Goal: Contribute content

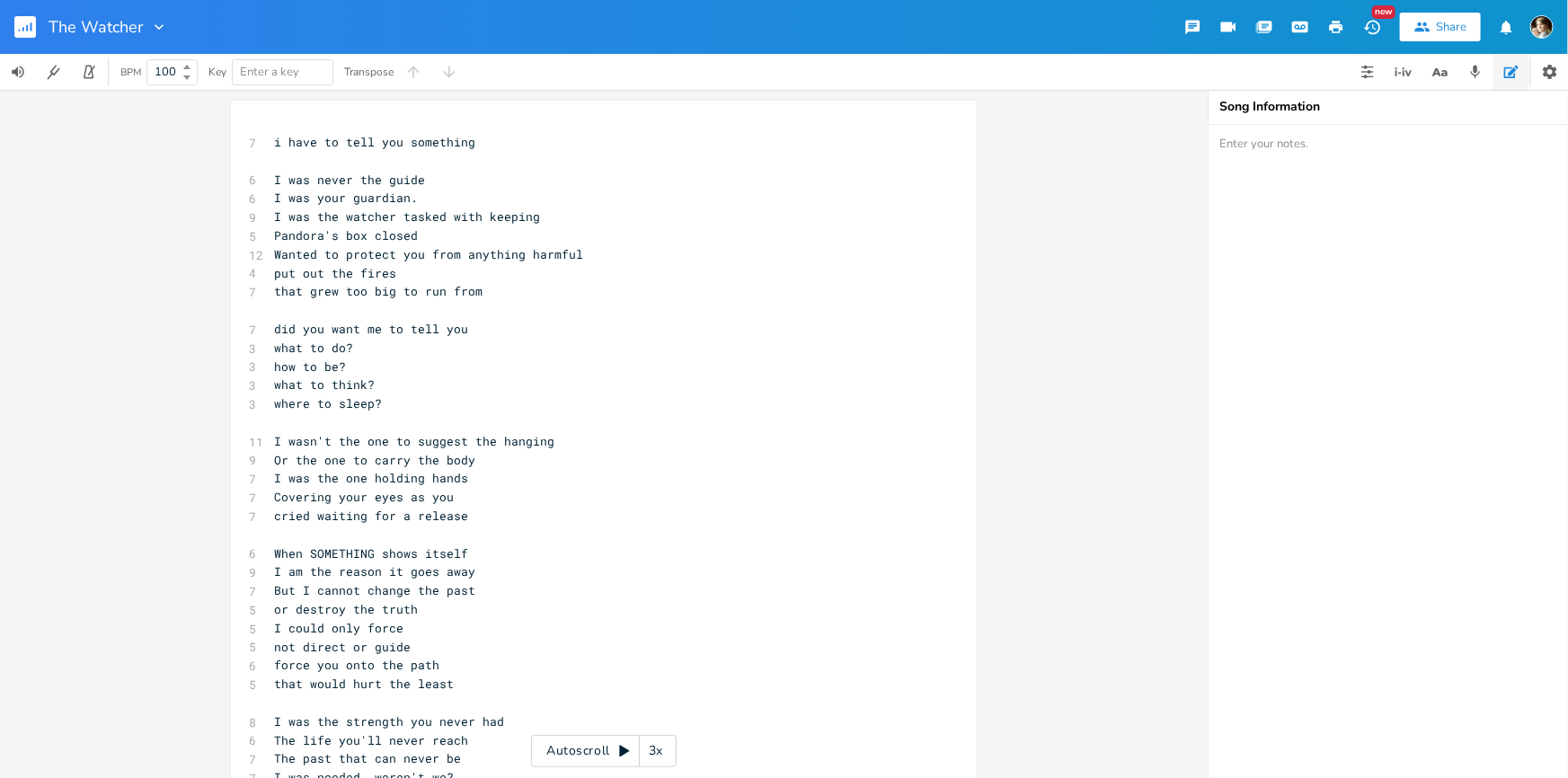
click at [381, 161] on pre "​" at bounding box center [595, 161] width 649 height 19
click at [277, 124] on div "x 7 i have to tell you something ​ 6 I was never the guide 6 I was your guardia…" at bounding box center [603, 606] width 746 height 1011
click at [274, 146] on span "i have to tell you something" at bounding box center [374, 141] width 201 height 16
click at [305, 156] on pre "​" at bounding box center [595, 161] width 649 height 19
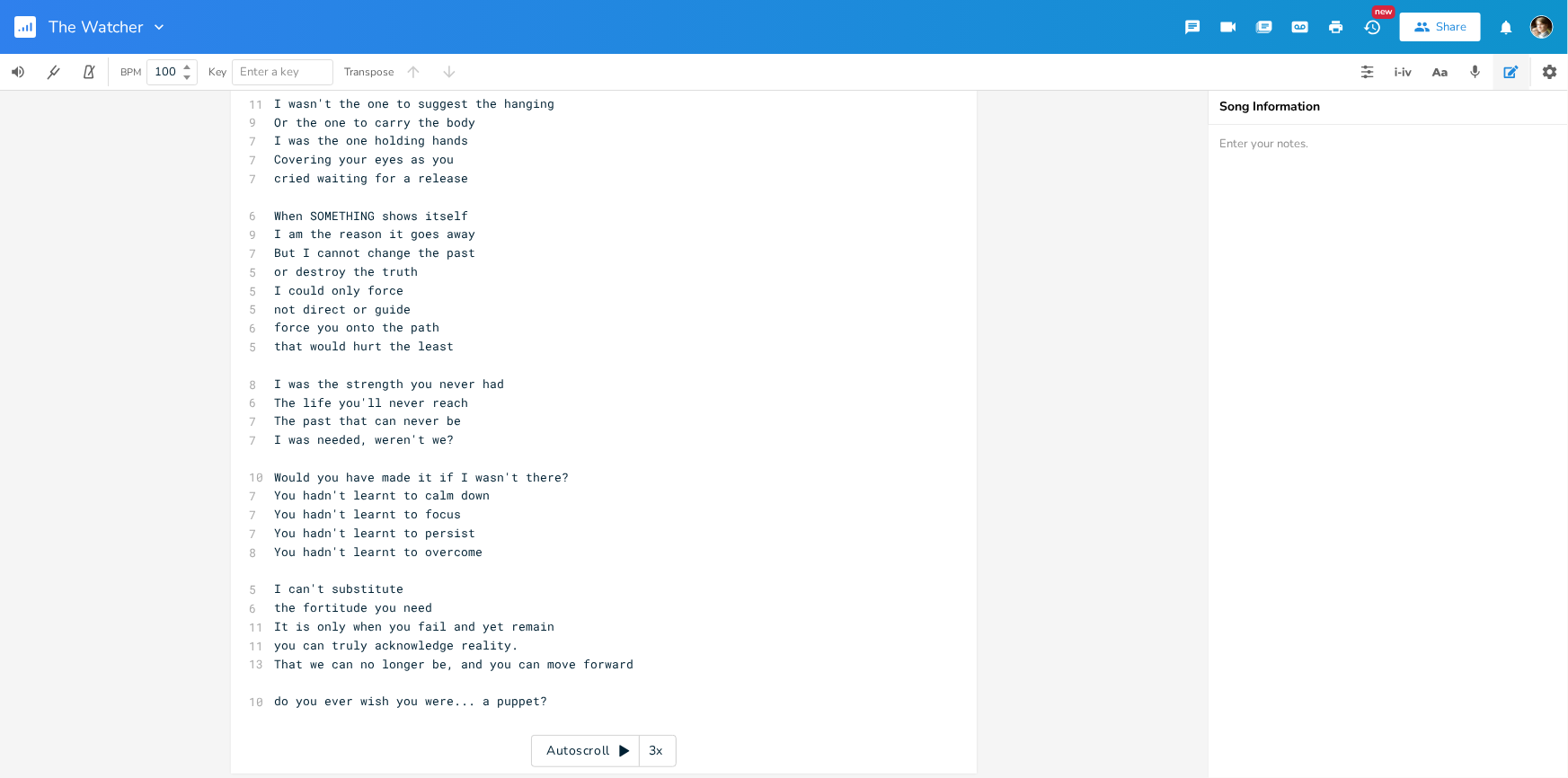
scroll to position [343, 0]
click at [402, 678] on pre "​" at bounding box center [595, 677] width 649 height 19
click at [284, 695] on span "do you ever wish you were... a puppet?" at bounding box center [411, 695] width 273 height 16
type textarea "nt"
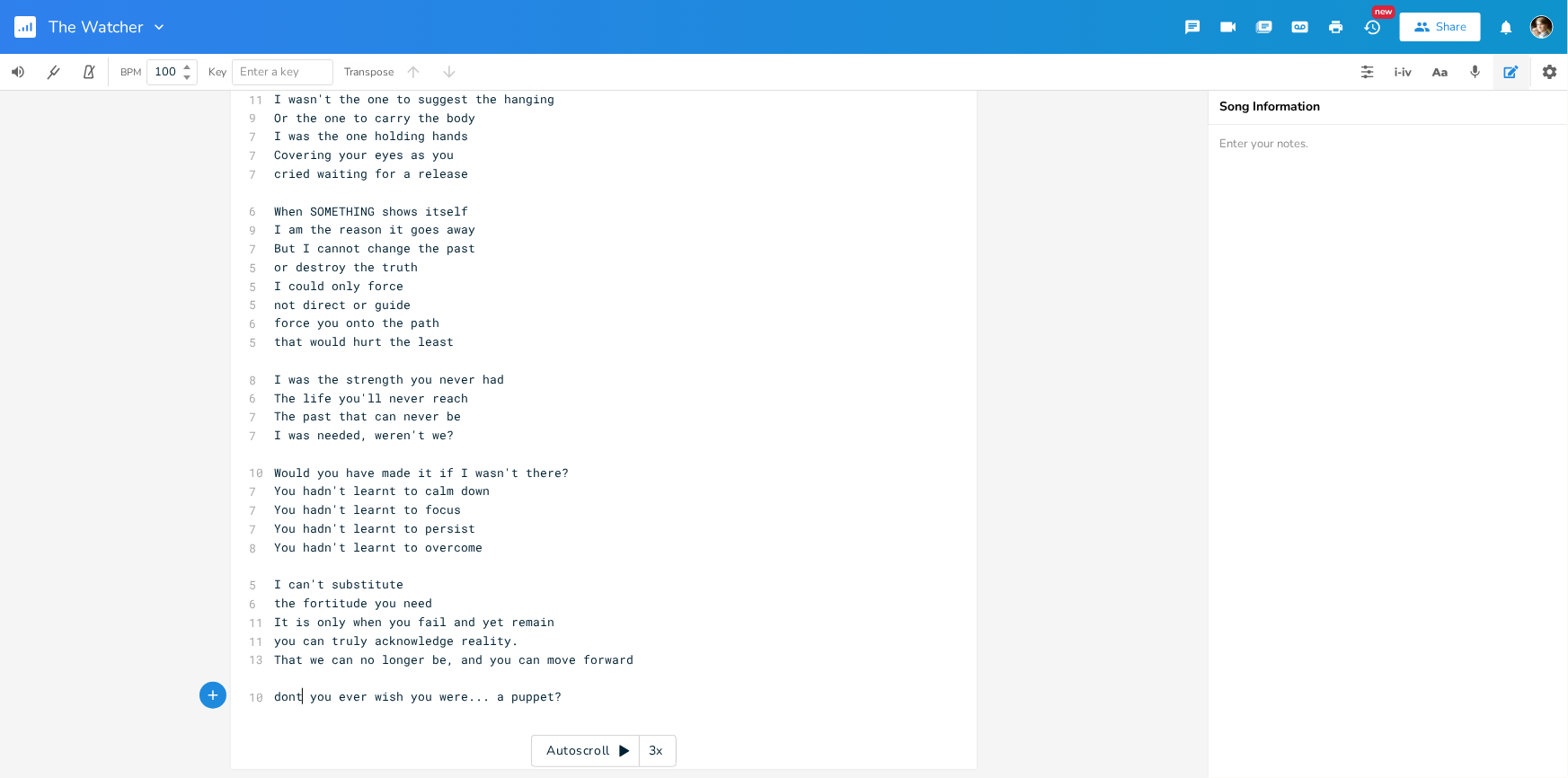
scroll to position [0, 9]
click at [662, 703] on pre "dont you ever wish you were... a puppet?" at bounding box center [595, 697] width 649 height 19
click at [450, 682] on pre "​" at bounding box center [595, 678] width 649 height 19
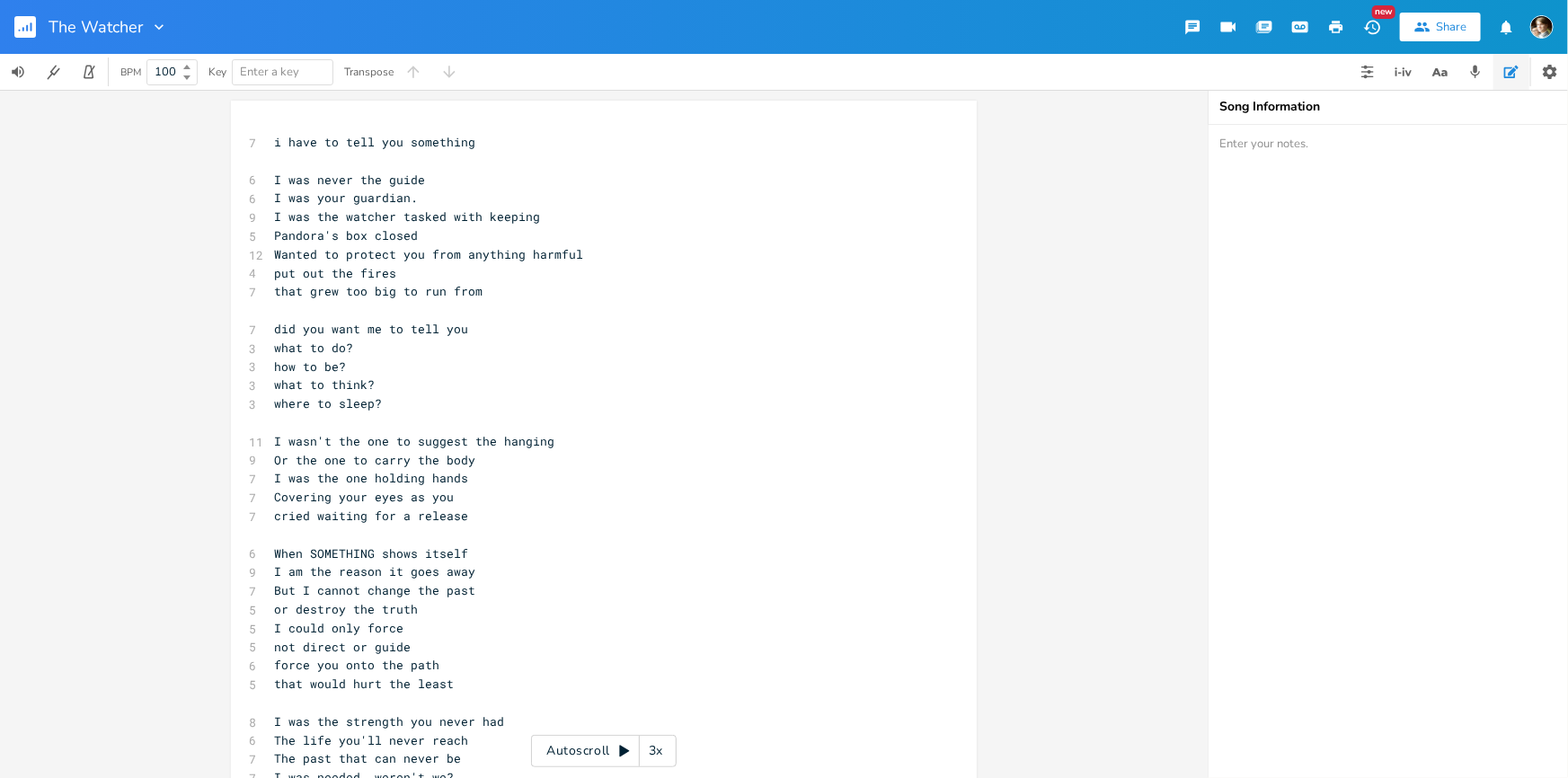
click at [437, 165] on pre "​" at bounding box center [595, 161] width 649 height 19
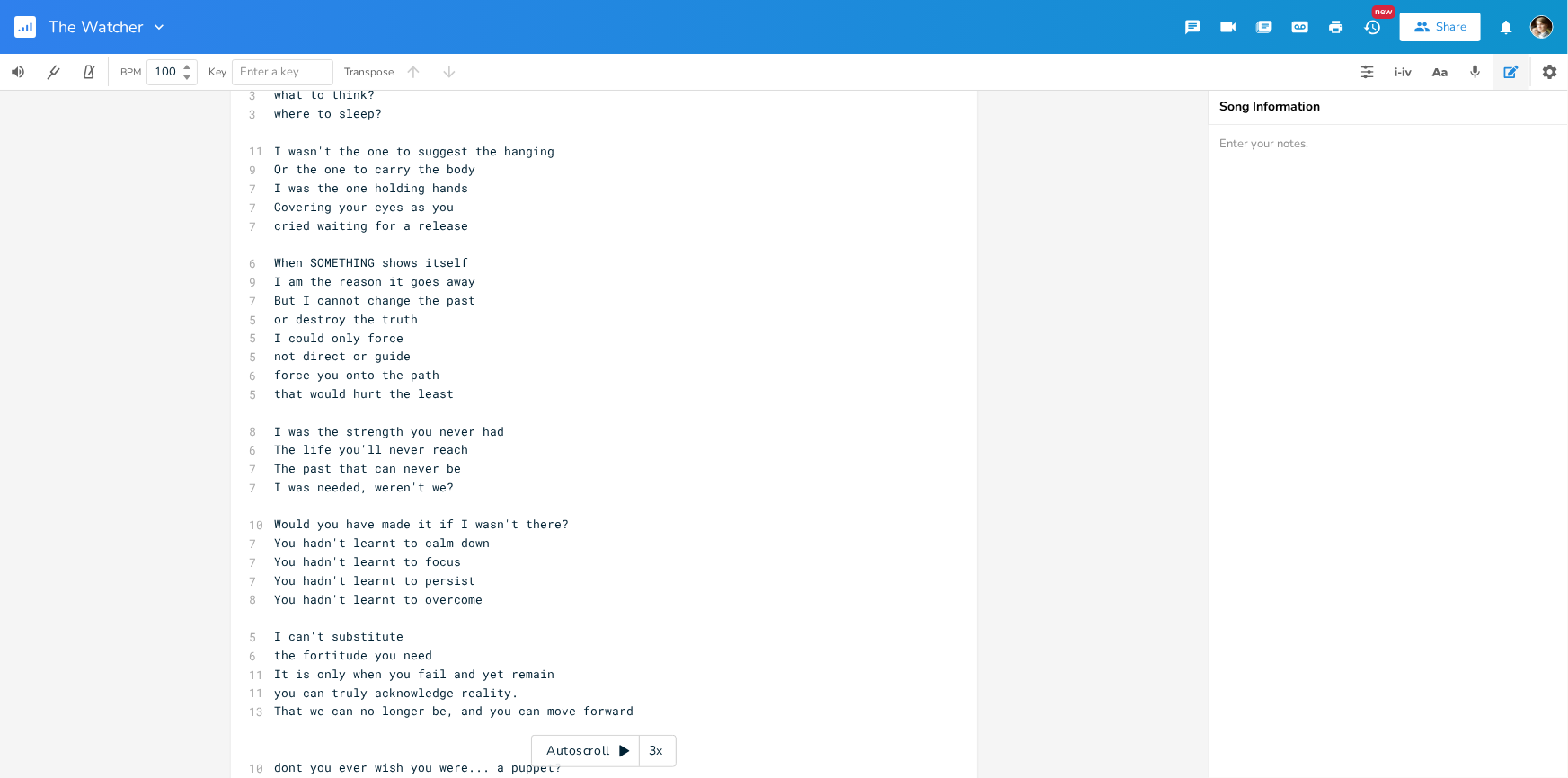
scroll to position [380, 0]
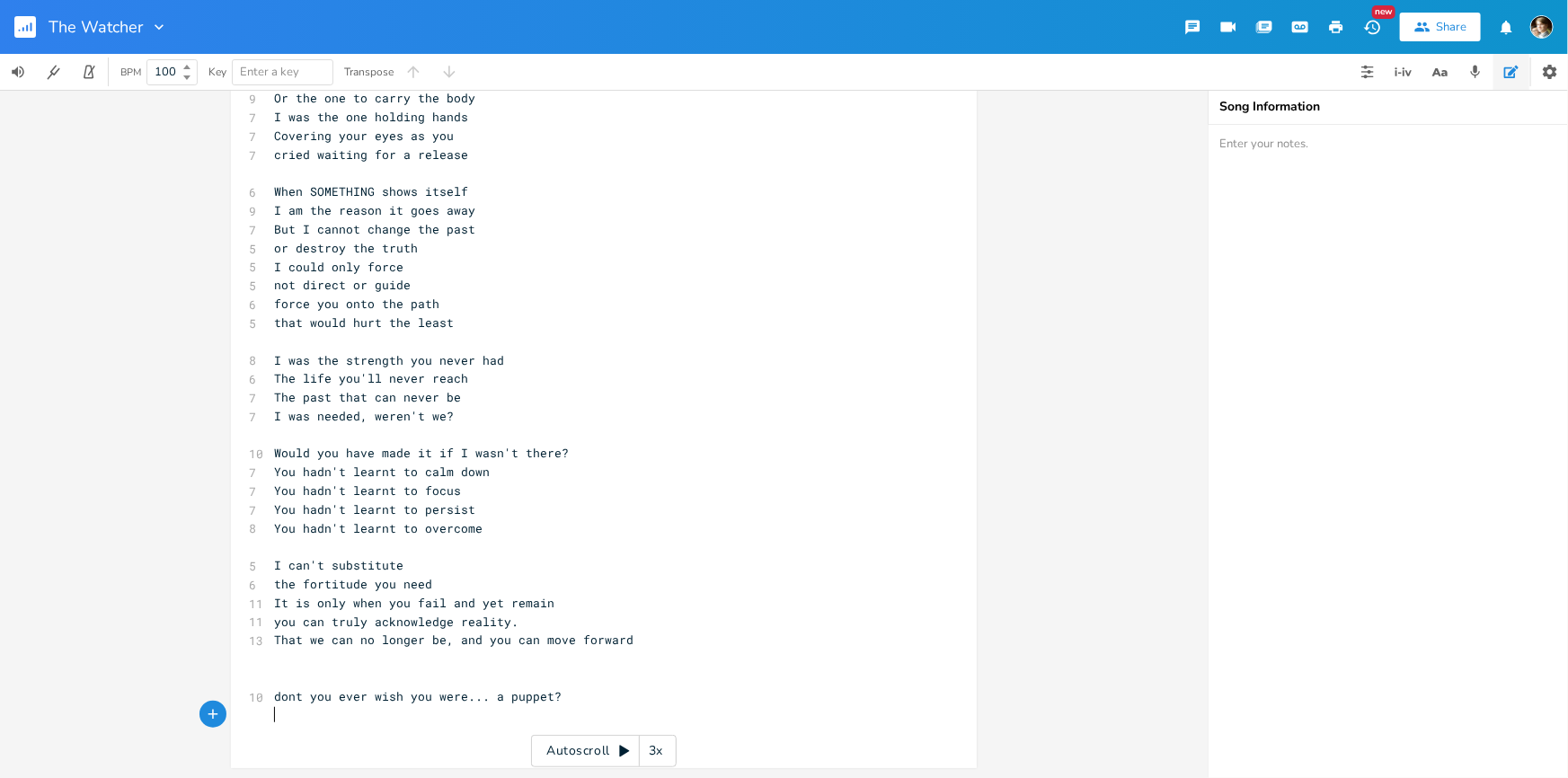
click at [634, 712] on pre "​" at bounding box center [595, 716] width 649 height 19
type textarea "the show can"
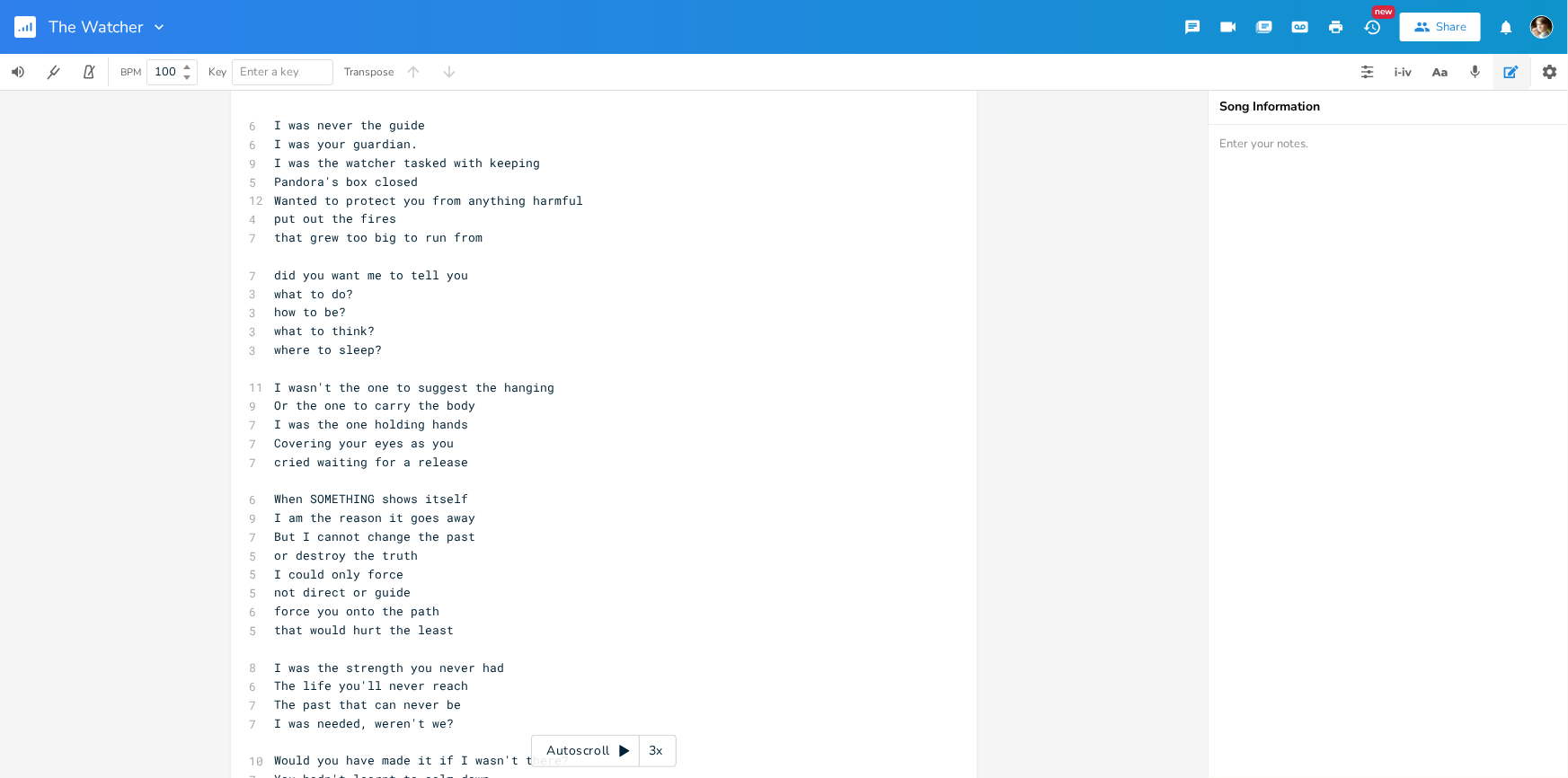
scroll to position [0, 0]
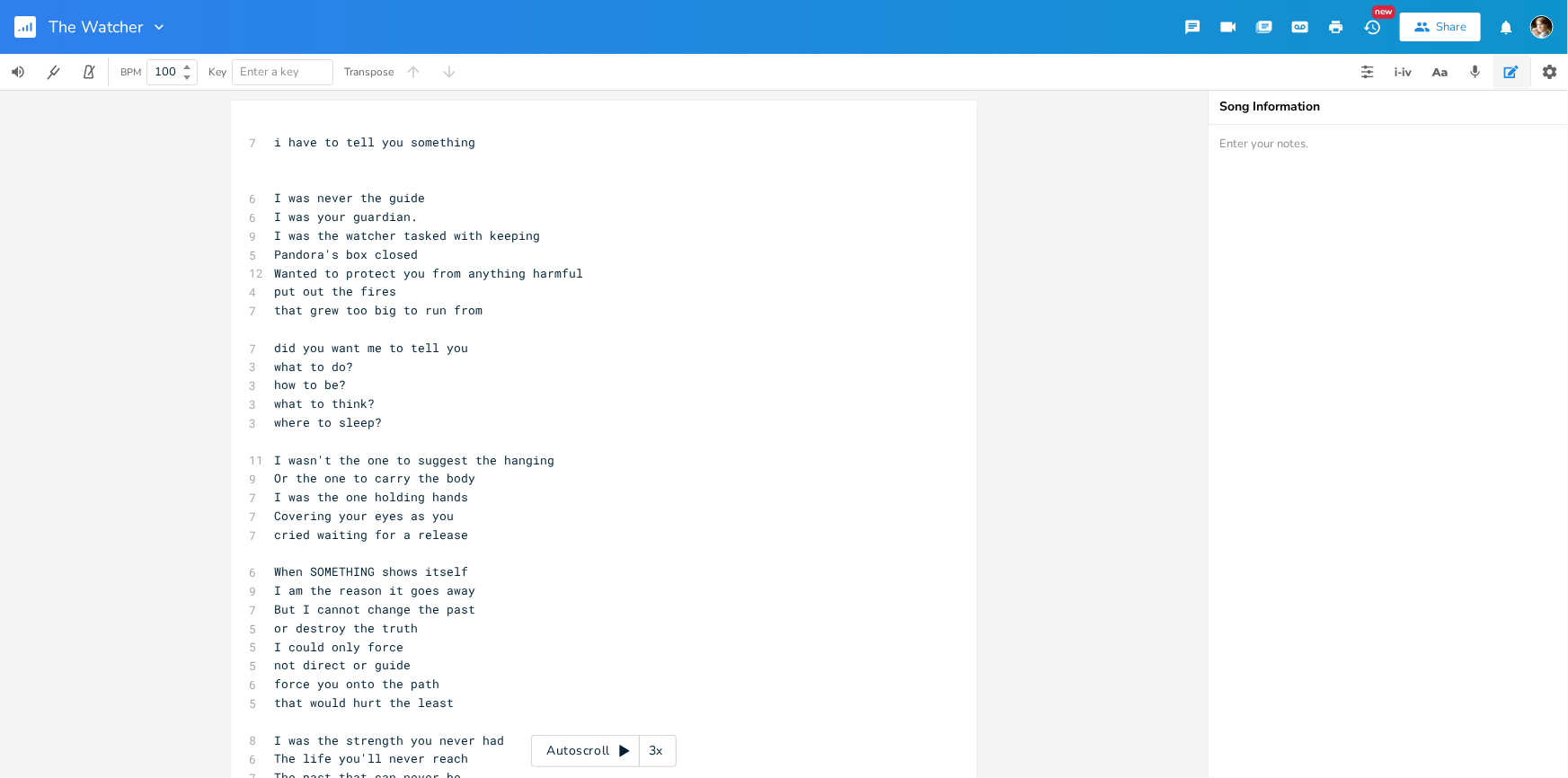
click at [530, 400] on pre "what to think?" at bounding box center [595, 404] width 649 height 19
click at [453, 158] on pre "​" at bounding box center [595, 161] width 649 height 19
click at [17, 23] on rect "button" at bounding box center [25, 26] width 22 height 22
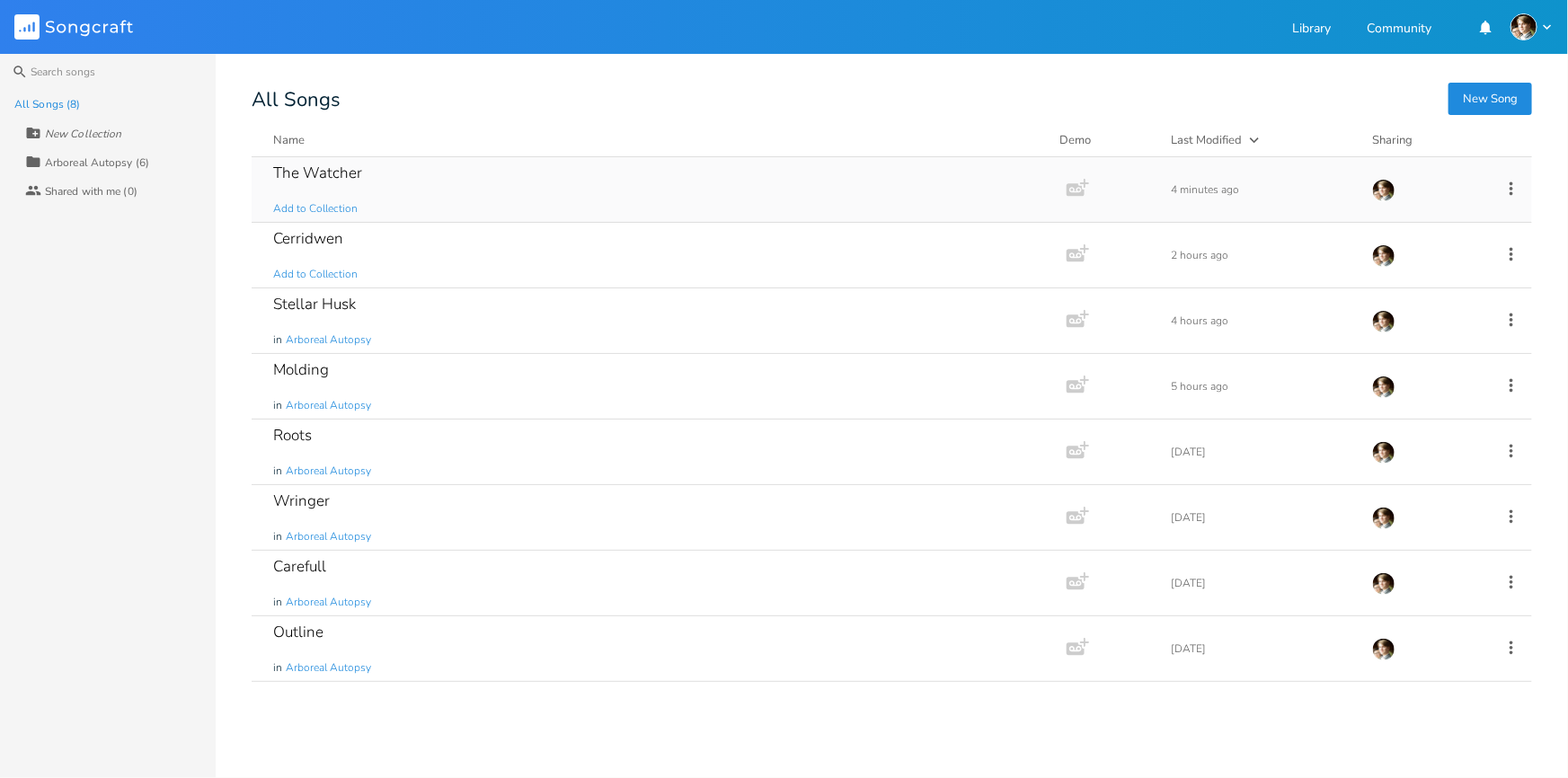
click at [557, 174] on div "The Watcher Add to Collection" at bounding box center [655, 190] width 765 height 65
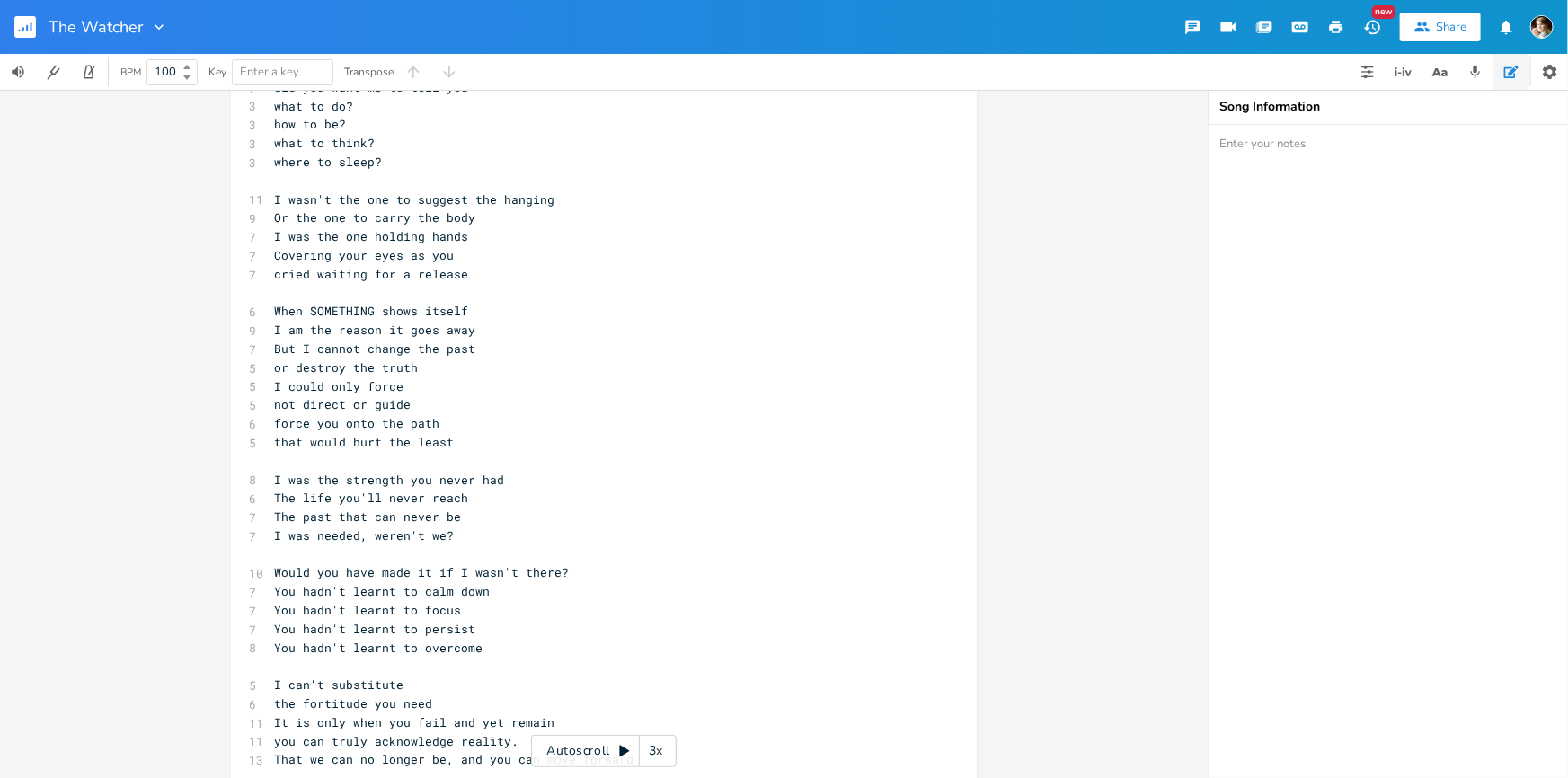
scroll to position [362, 0]
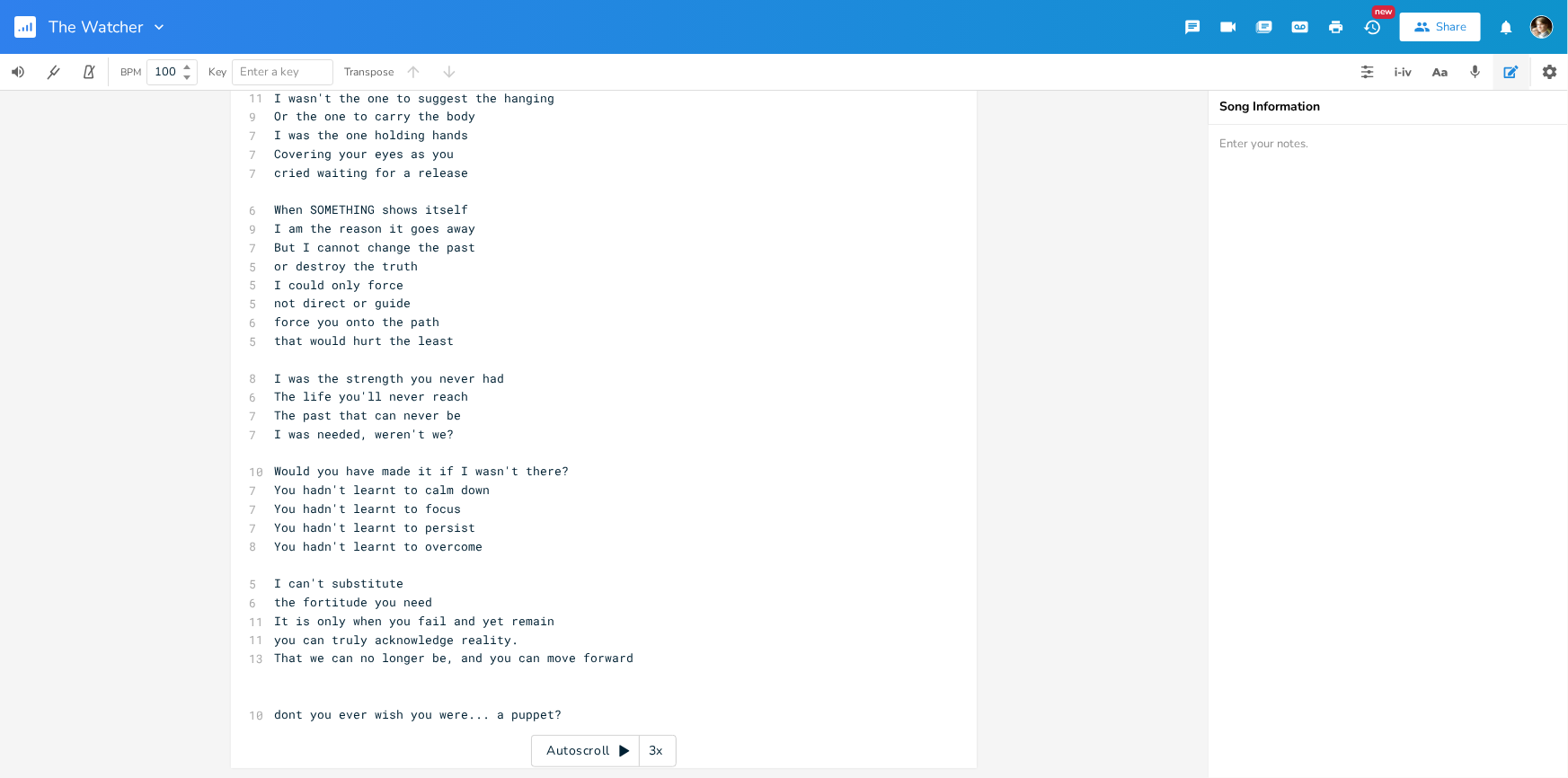
click at [377, 709] on span "dont you ever wish you were... a puppet?" at bounding box center [418, 714] width 288 height 16
click at [372, 691] on pre "​" at bounding box center [595, 696] width 649 height 19
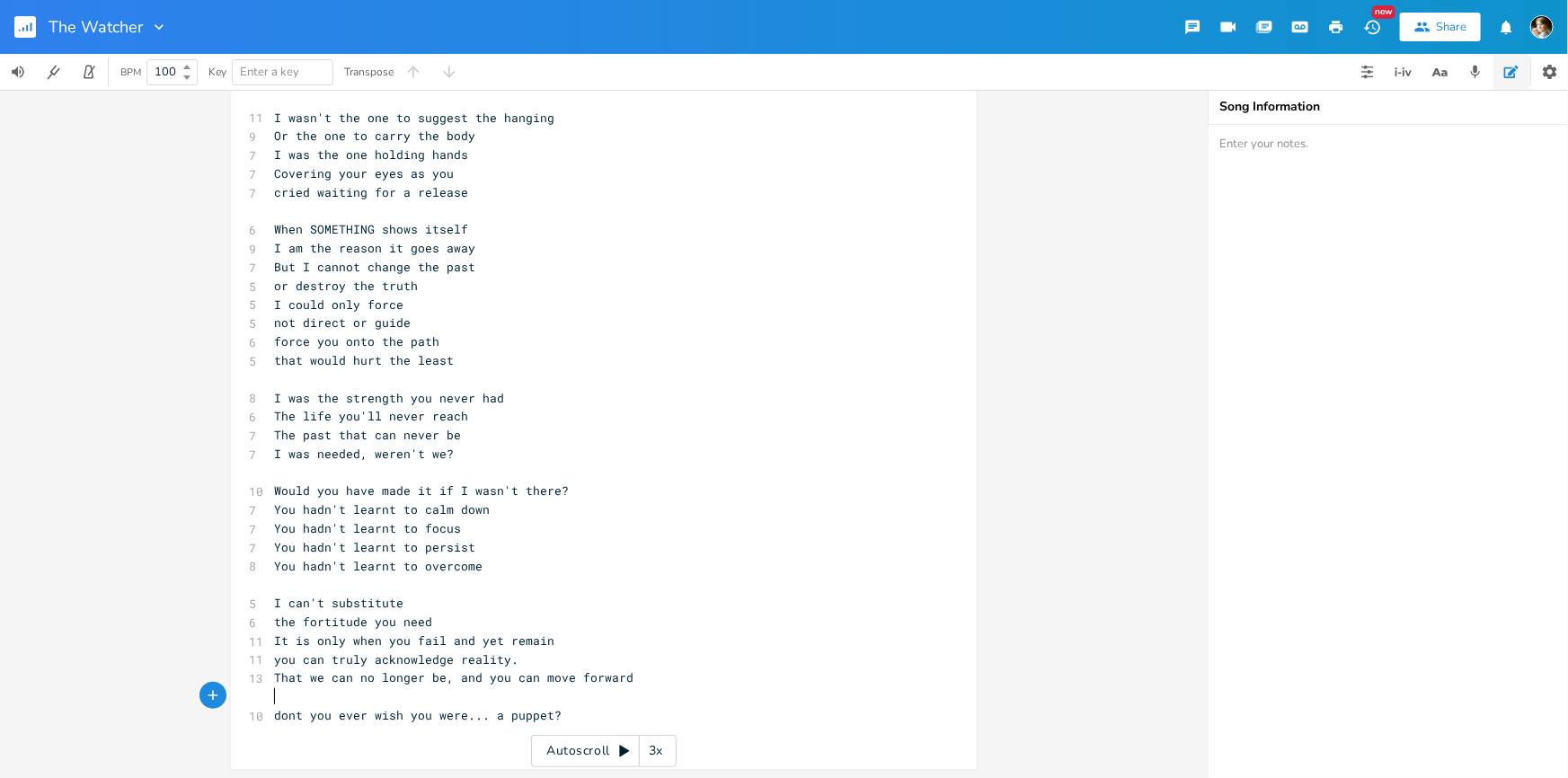
type textarea "dont you ever wish you were... a puppet?"
click at [571, 730] on pre "​" at bounding box center [595, 735] width 649 height 19
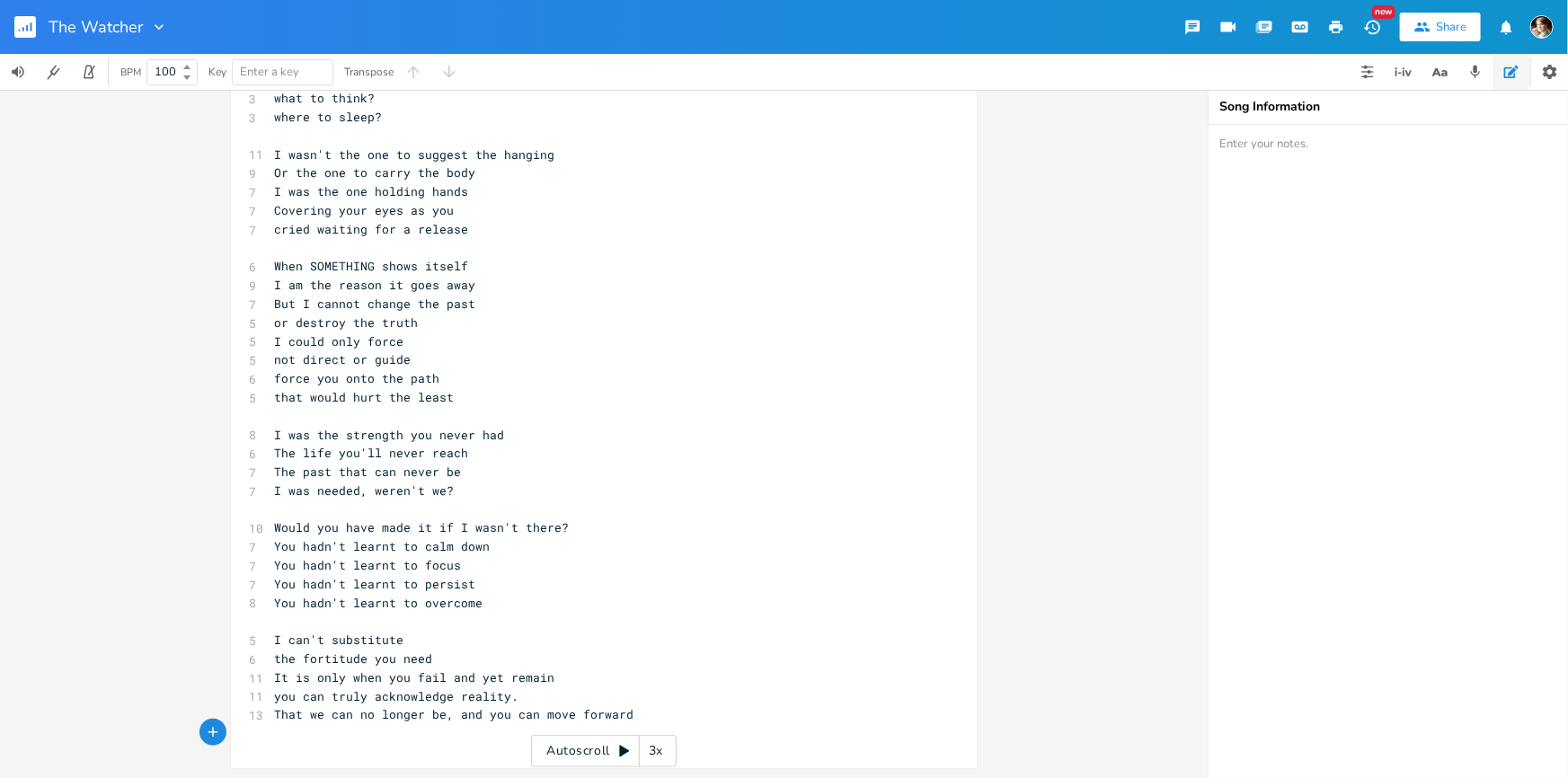
scroll to position [288, 0]
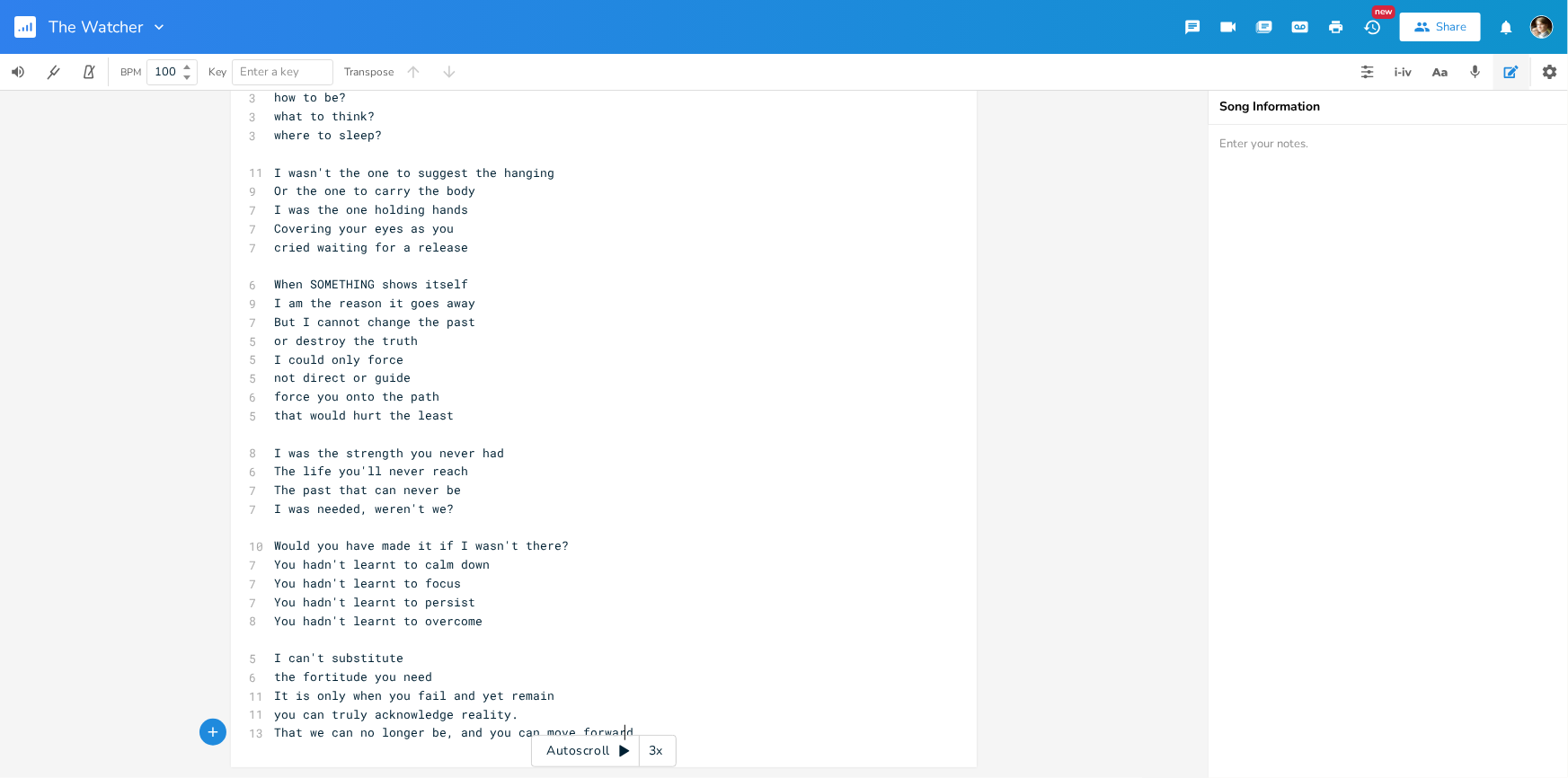
click at [553, 719] on pre "you can truly acknowledge reality." at bounding box center [595, 715] width 649 height 19
click at [588, 689] on pre "It is only when you fail and yet remain" at bounding box center [595, 696] width 649 height 19
click at [565, 681] on pre "the fortitude you need" at bounding box center [595, 677] width 649 height 19
click at [449, 682] on pre "the fortitude you need" at bounding box center [595, 677] width 649 height 19
click at [436, 638] on pre "​" at bounding box center [595, 639] width 649 height 19
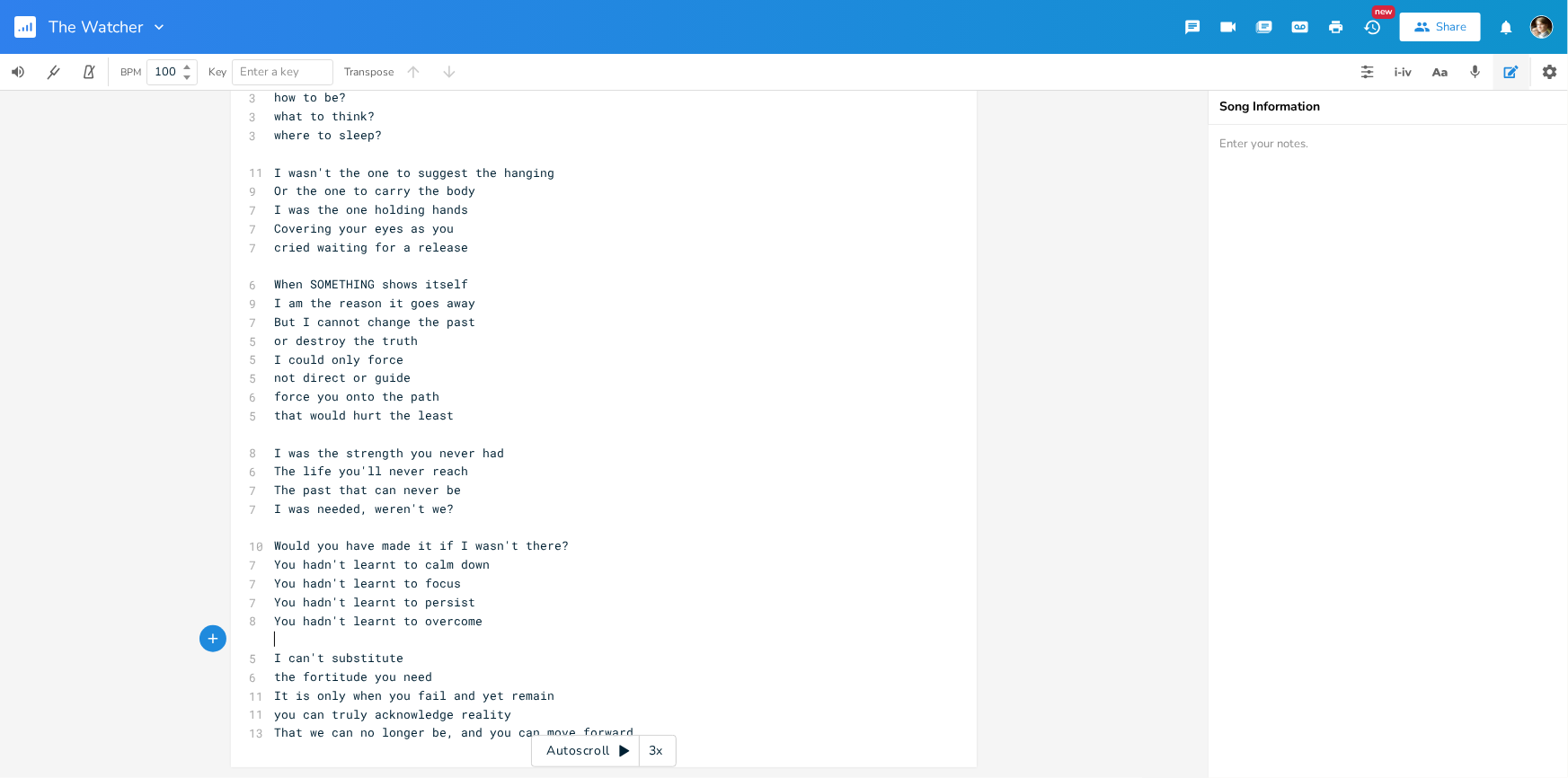
click at [435, 653] on pre "I can't substitute" at bounding box center [595, 658] width 649 height 19
click at [502, 670] on pre "the fortitude you need" at bounding box center [595, 677] width 649 height 19
click at [430, 655] on pre "I can't substitute" at bounding box center [595, 658] width 649 height 19
click at [534, 562] on pre "You hadn't learnt to calm down" at bounding box center [595, 565] width 649 height 19
click at [387, 565] on span "You hadn't learnt to calm down" at bounding box center [382, 564] width 216 height 16
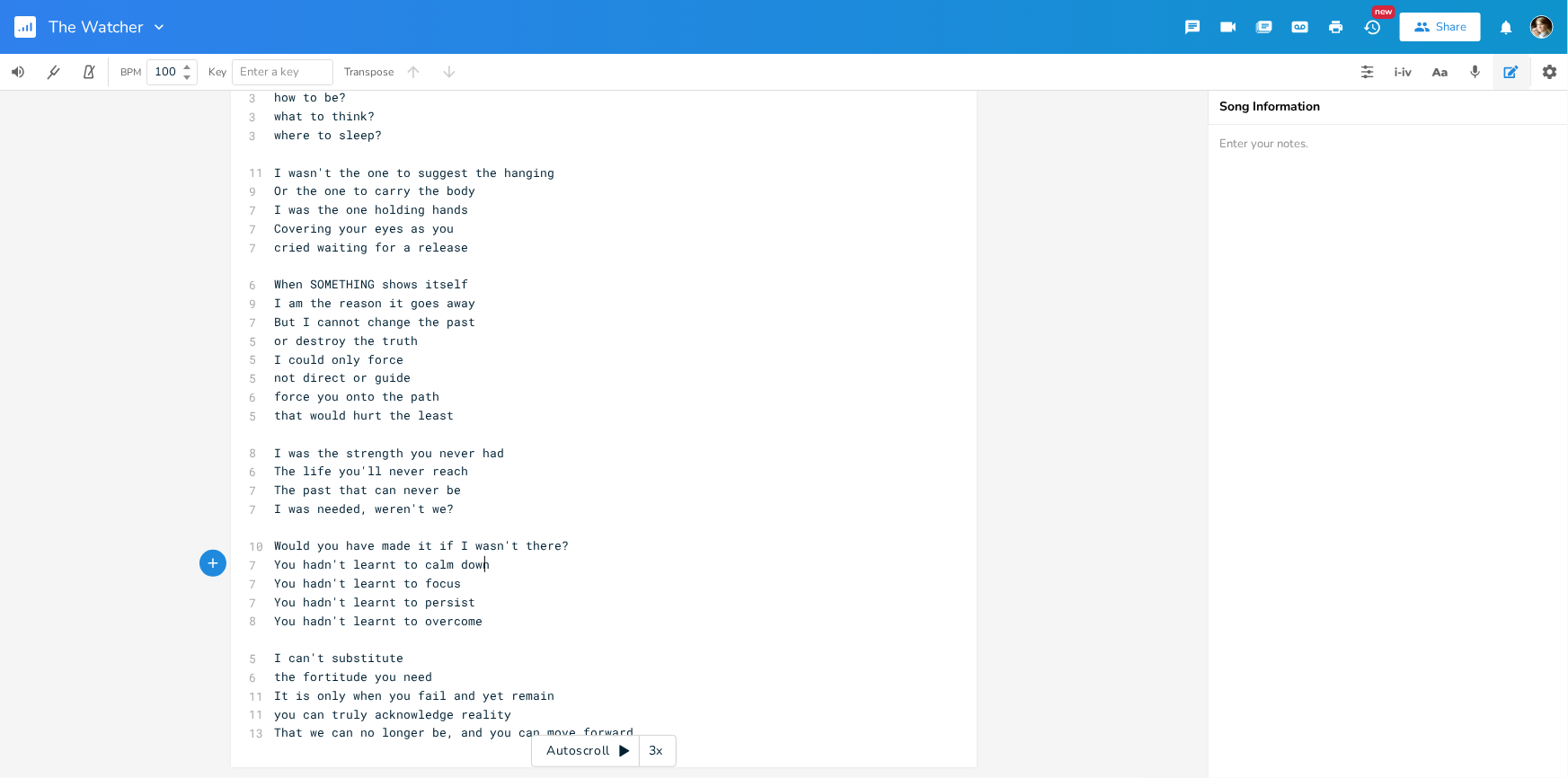
click at [536, 563] on pre "You hadn't learnt to calm down" at bounding box center [595, 565] width 649 height 19
click at [590, 555] on pre "Would you have made it if I wasn't there?" at bounding box center [595, 546] width 649 height 19
click at [565, 579] on pre "You hadn't learnt to focus" at bounding box center [595, 584] width 649 height 19
click at [577, 568] on pre "You hadn't learnt to calm down" at bounding box center [595, 565] width 649 height 19
click at [608, 548] on pre "Would you have made it if I wasn't there?" at bounding box center [595, 546] width 649 height 19
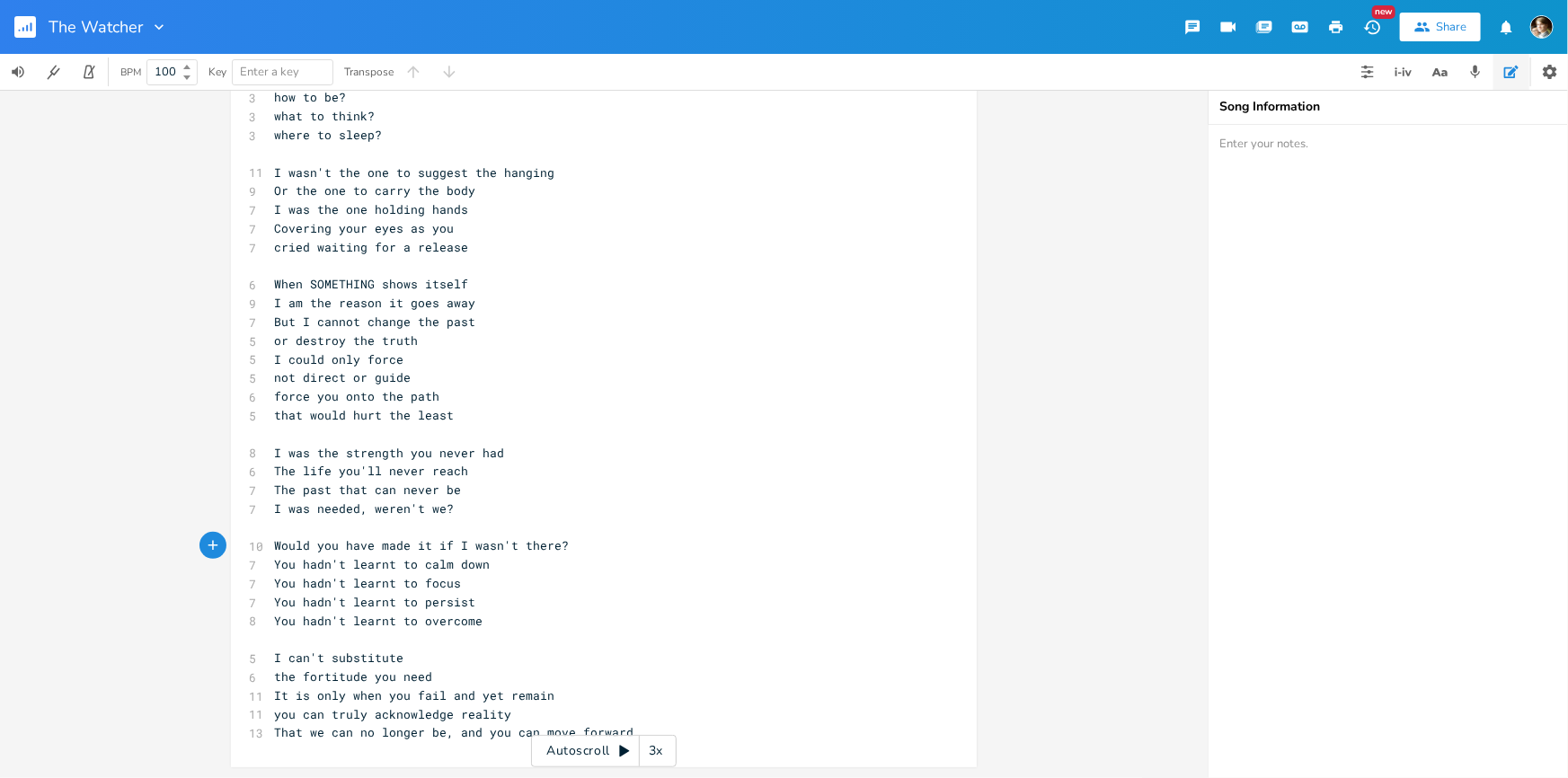
click at [23, 24] on rect "button" at bounding box center [25, 26] width 22 height 22
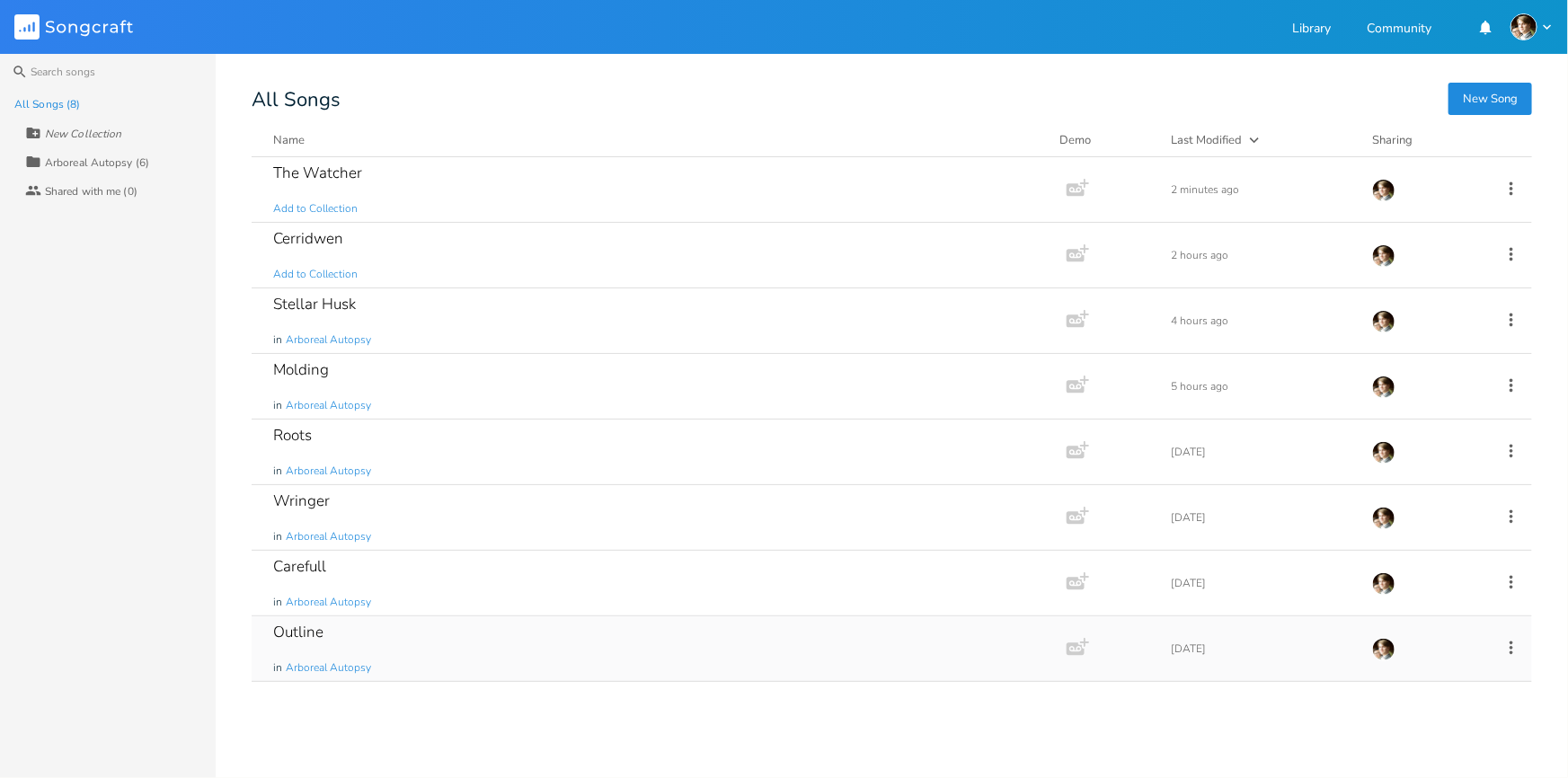
click at [438, 642] on div "Outline in Arboreal Autopsy" at bounding box center [655, 649] width 765 height 65
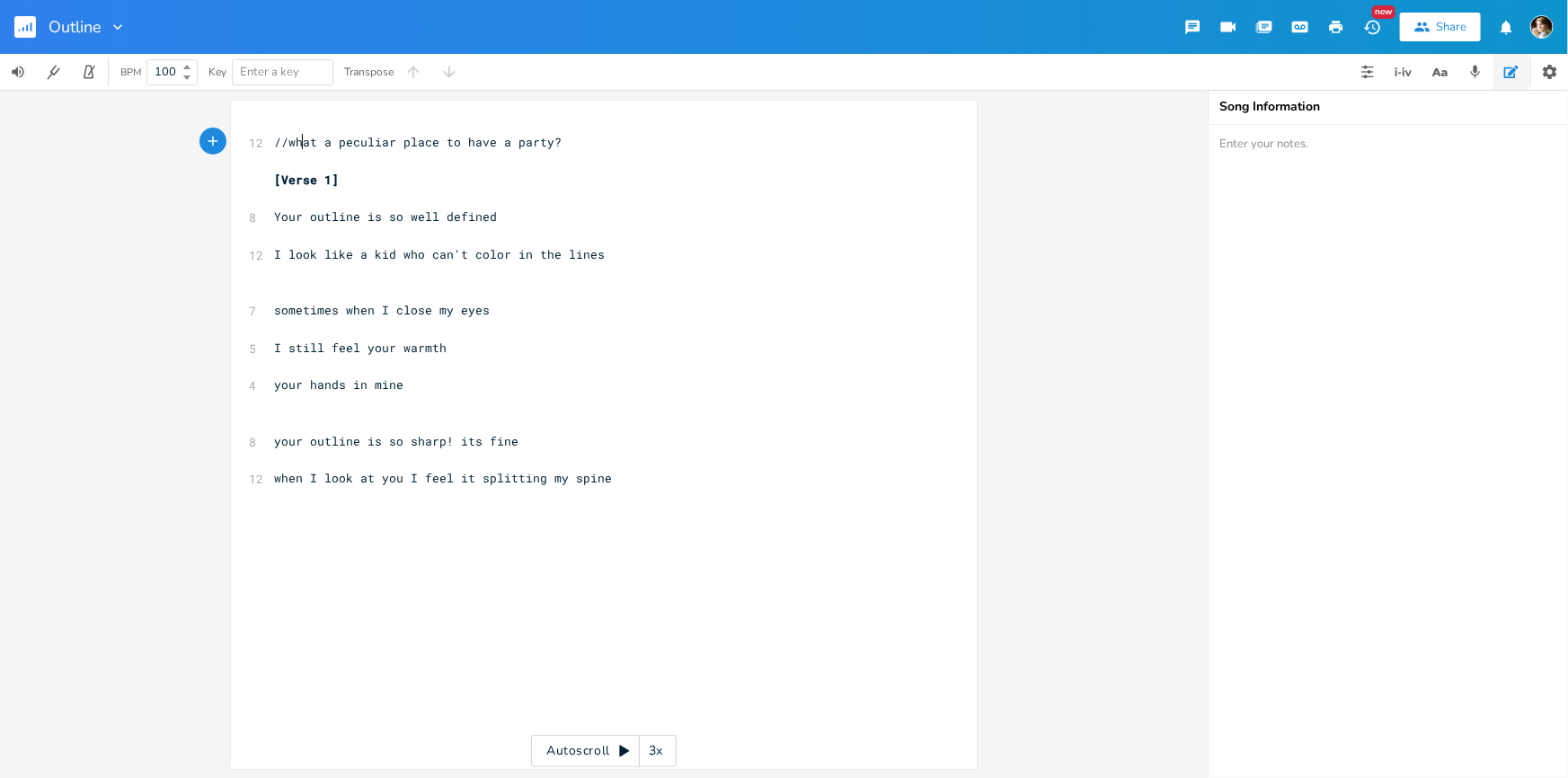
click at [297, 136] on span "//what a peculiar place to have a party?" at bounding box center [418, 141] width 288 height 16
click at [597, 142] on pre "//what a peculiar place to have a party?" at bounding box center [595, 142] width 649 height 19
click at [788, 605] on div "xxxxxxxxxx 12 //what a peculiar place to have a party? ​ [Verse 1] ​ 8 Your out…" at bounding box center [618, 452] width 694 height 645
type textarea "the human eye"
type textarea "does not exist solely"
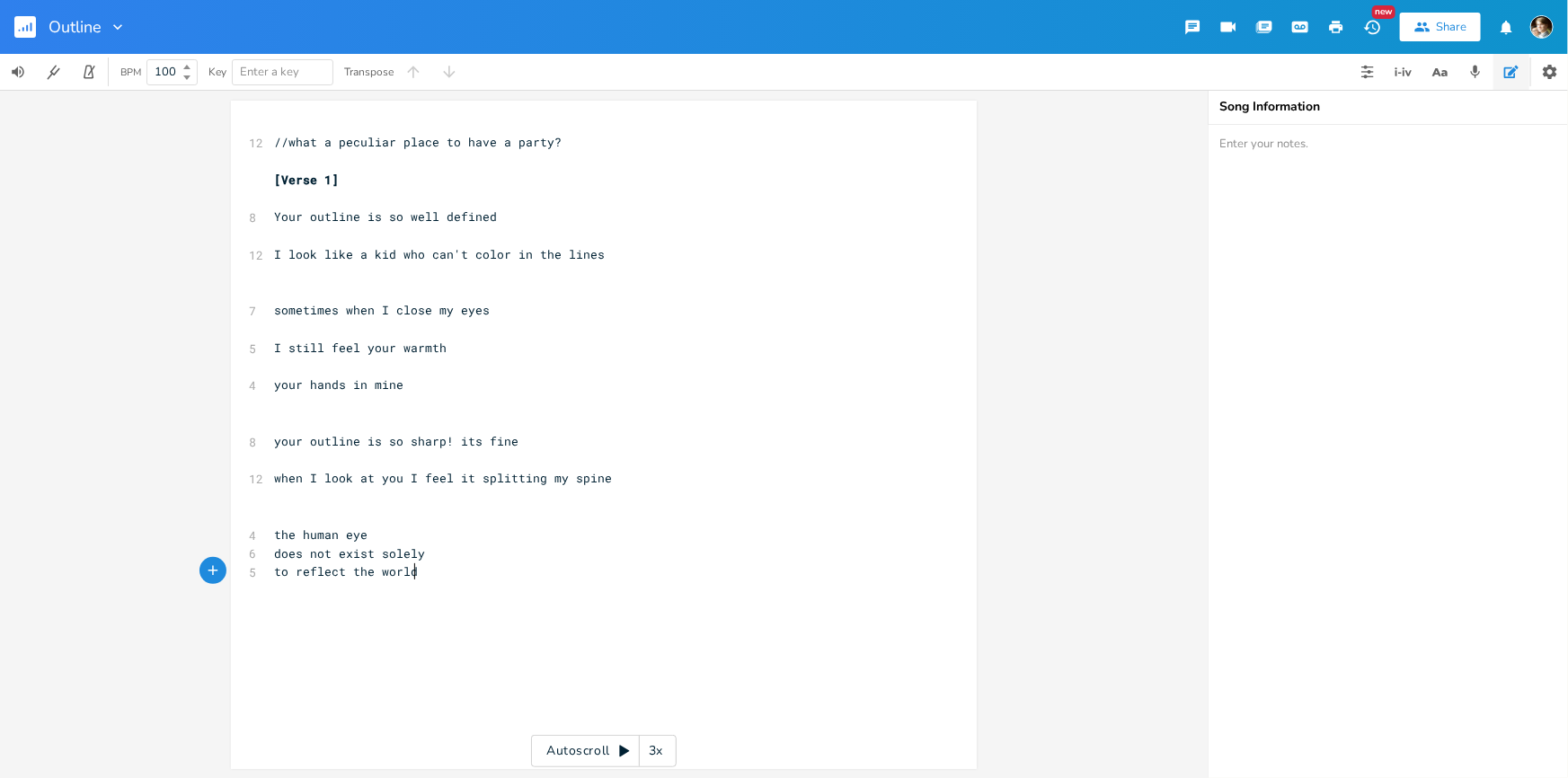
type textarea "to reflect the world"
type textarea "in front of it"
type textarea "it also reflects the self"
type textarea "upon the outside world"
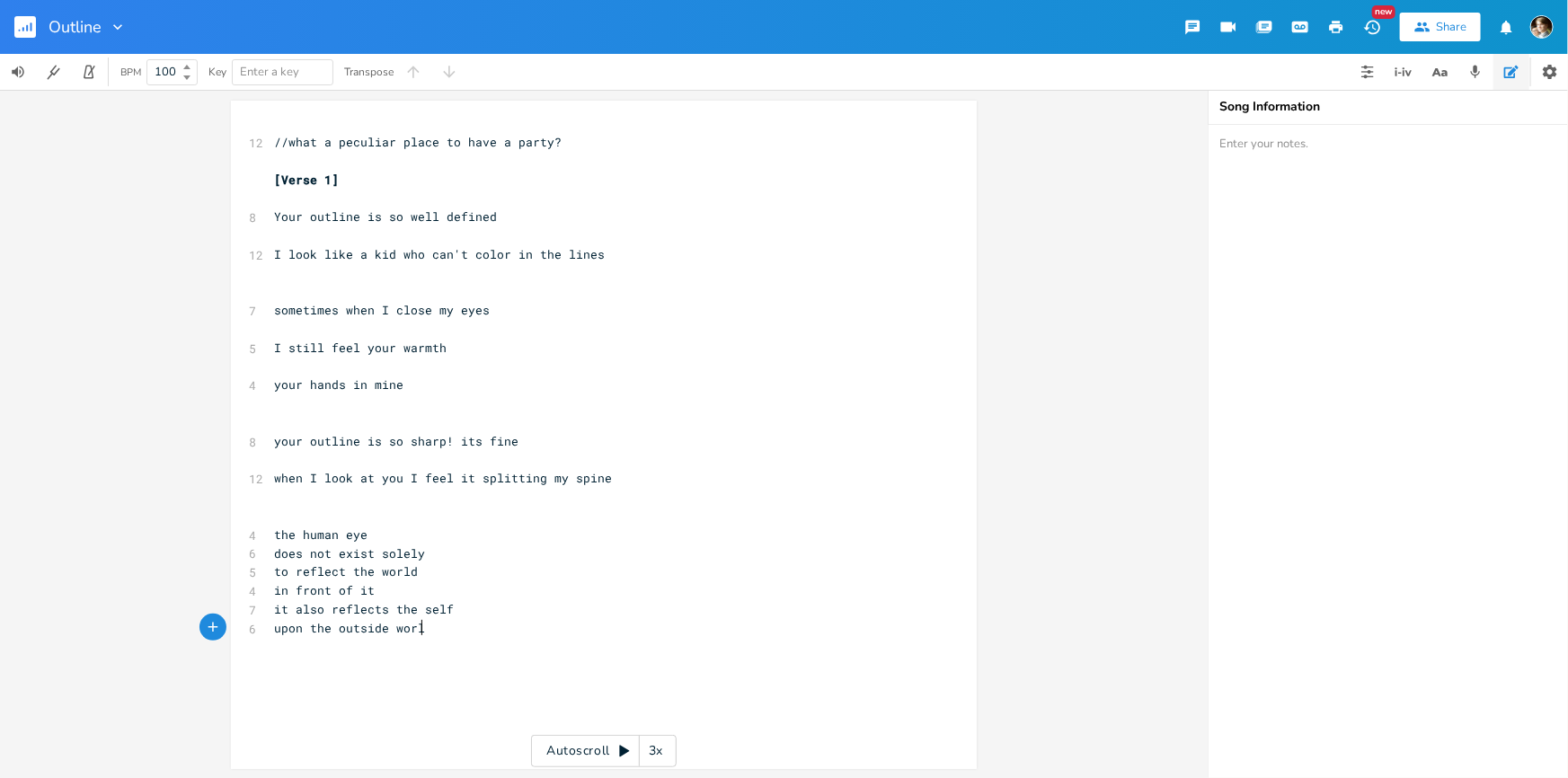
scroll to position [0, 124]
click at [481, 530] on pre "the human eye" at bounding box center [595, 535] width 649 height 19
click at [571, 315] on pre "sometimes when I close my eyes" at bounding box center [595, 310] width 649 height 19
click at [573, 290] on pre "​" at bounding box center [595, 291] width 649 height 19
drag, startPoint x: 456, startPoint y: 510, endPoint x: 446, endPoint y: 510, distance: 10.0
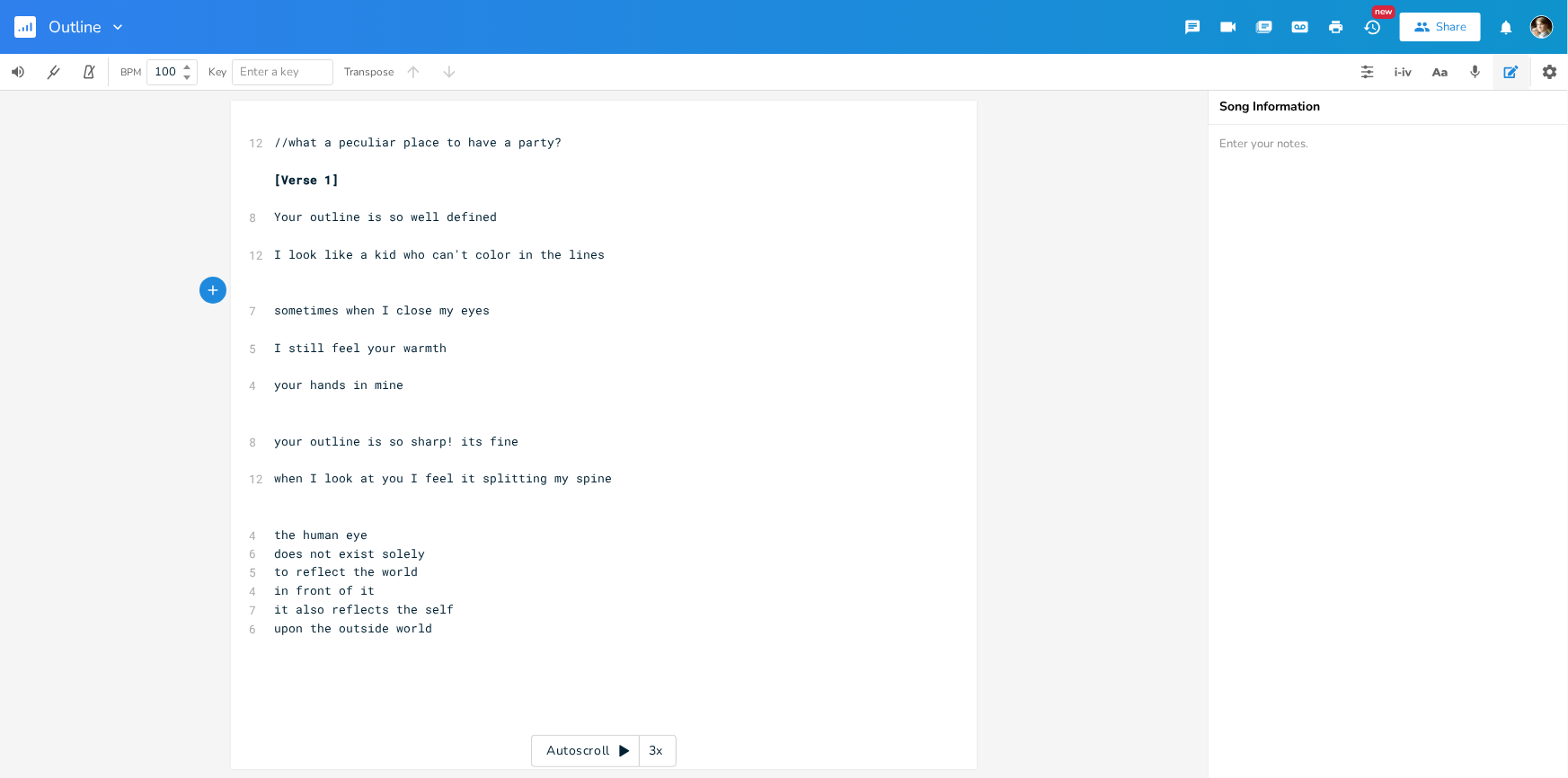
click at [446, 510] on pre "​" at bounding box center [595, 516] width 649 height 19
click at [445, 510] on pre "​" at bounding box center [595, 516] width 649 height 19
click at [449, 512] on pre "​" at bounding box center [595, 516] width 649 height 19
